Goal: Transaction & Acquisition: Purchase product/service

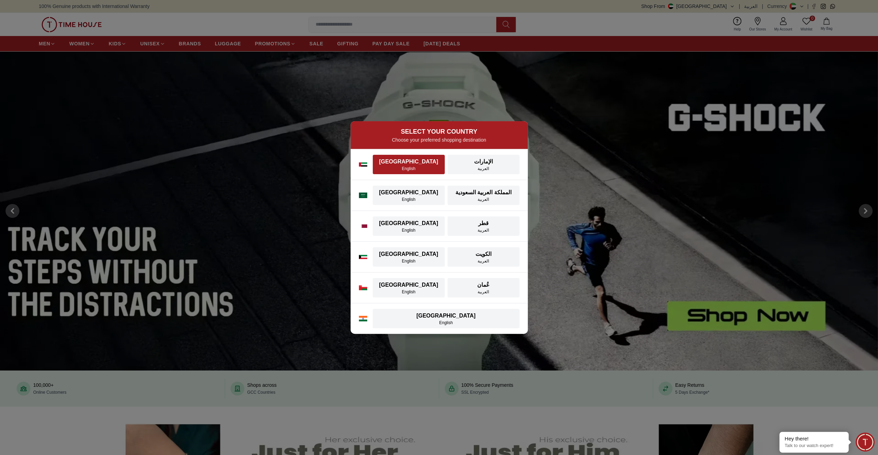
click at [410, 167] on div "English" at bounding box center [409, 169] width 64 height 6
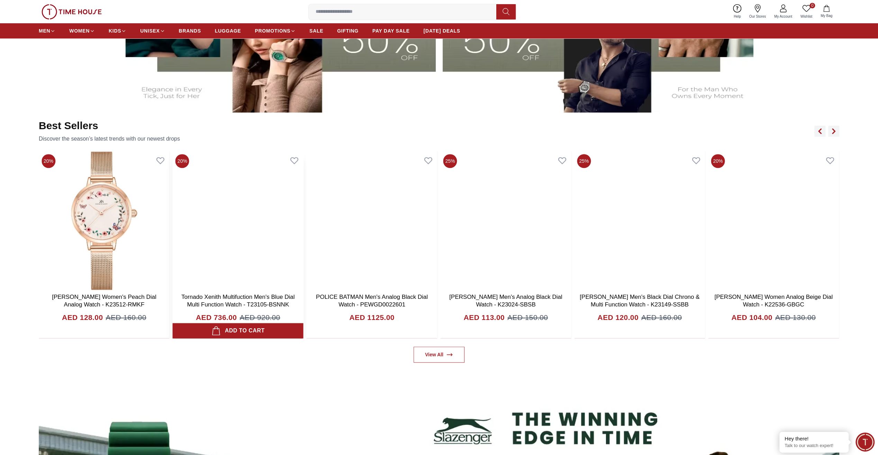
scroll to position [484, 0]
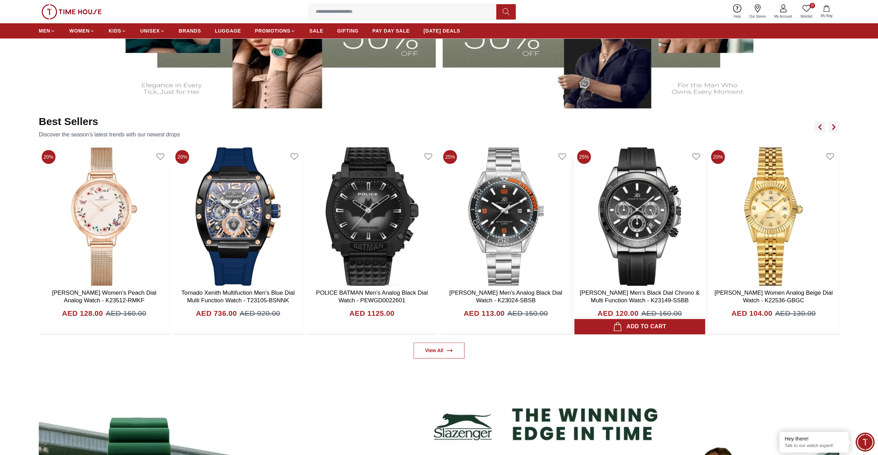
click at [644, 209] on img at bounding box center [639, 216] width 131 height 138
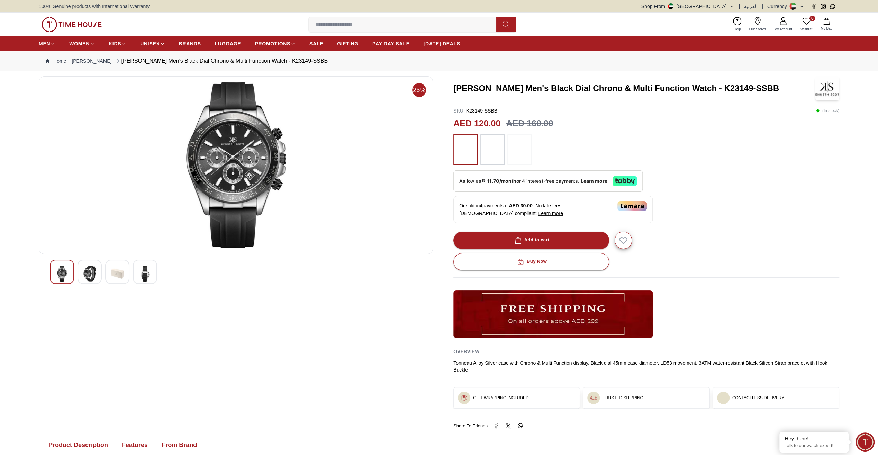
click at [88, 268] on img at bounding box center [89, 273] width 12 height 16
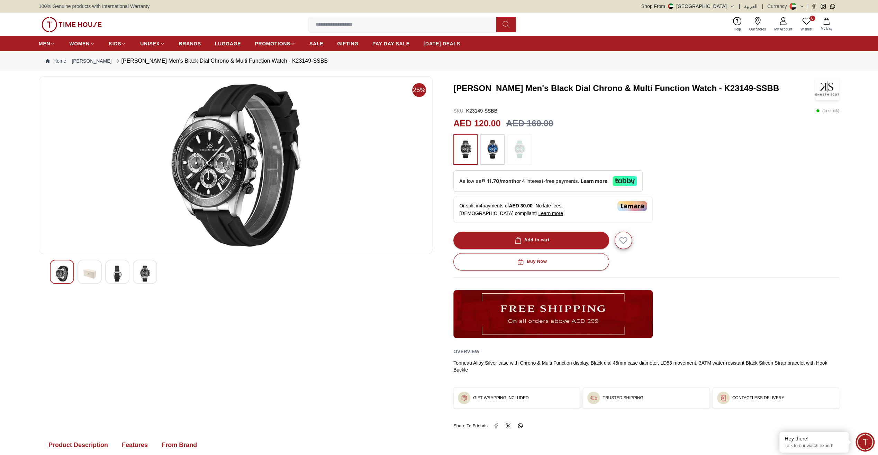
click at [108, 268] on div at bounding box center [117, 272] width 24 height 24
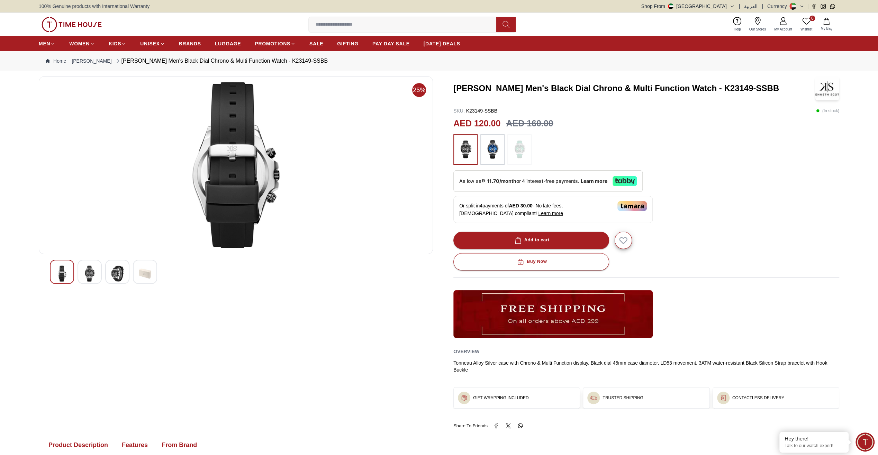
click at [137, 267] on div at bounding box center [145, 272] width 24 height 24
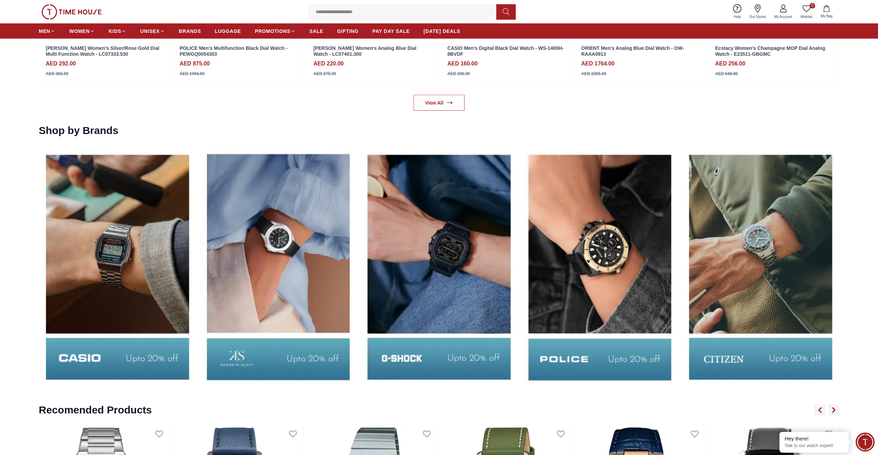
scroll to position [1350, 0]
